Goal: Find specific page/section

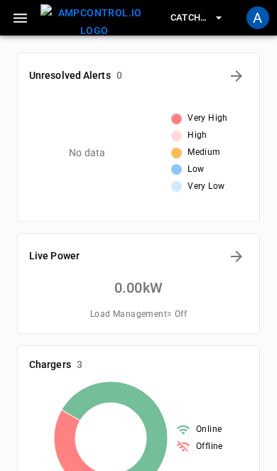
click at [258, 21] on div "A" at bounding box center [258, 17] width 23 height 23
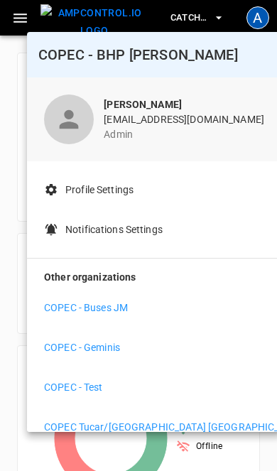
click at [115, 350] on p "COPEC - Geminis" at bounding box center [82, 347] width 76 height 15
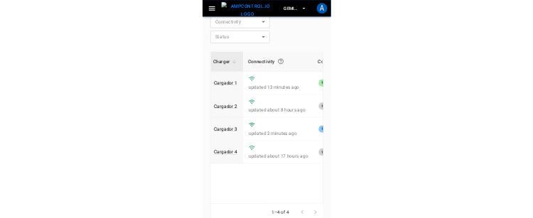
scroll to position [430, 0]
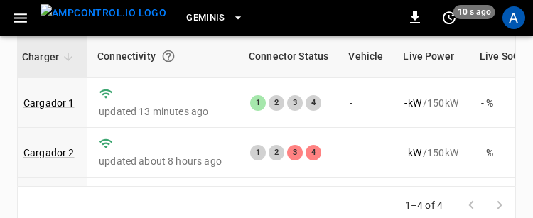
click at [65, 201] on link "Cargador 3" at bounding box center [48, 202] width 51 height 11
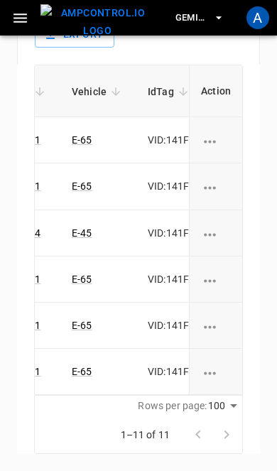
scroll to position [0, 208]
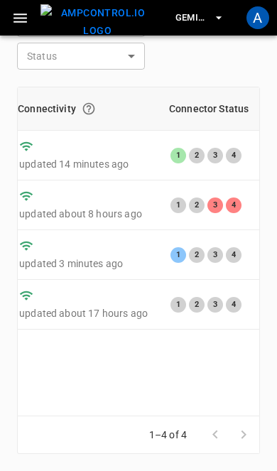
scroll to position [0, 212]
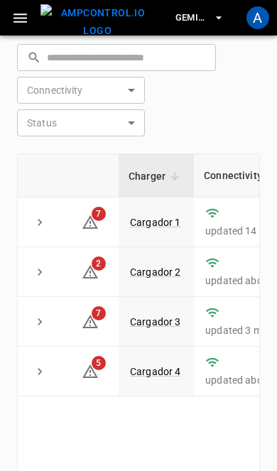
scroll to position [734, 0]
